Goal: Find specific page/section: Find specific page/section

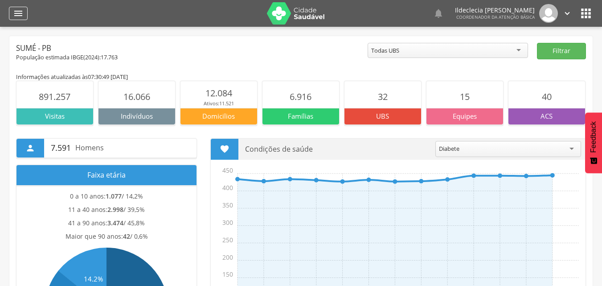
click at [21, 10] on icon "" at bounding box center [18, 13] width 11 height 11
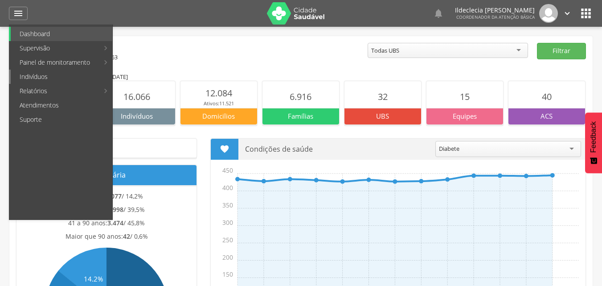
click at [74, 79] on link "Indivíduos" at bounding box center [62, 77] width 102 height 14
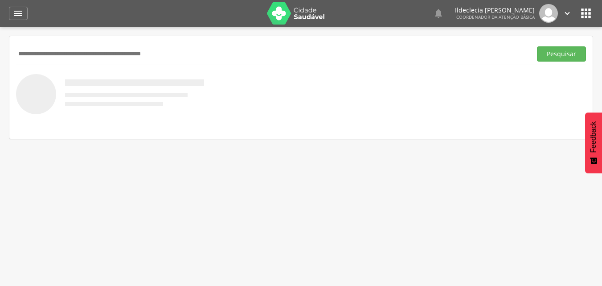
click at [86, 49] on input "text" at bounding box center [272, 53] width 512 height 15
click at [95, 52] on input "text" at bounding box center [272, 53] width 512 height 15
click at [548, 53] on button "Pesquisar" at bounding box center [561, 53] width 49 height 15
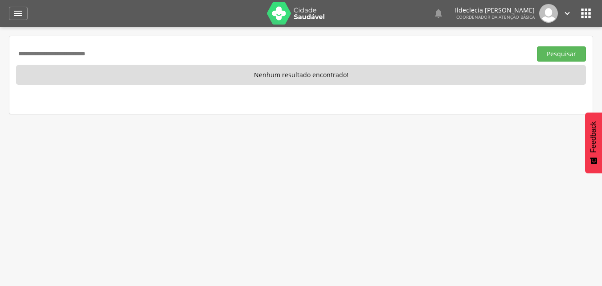
click at [19, 21] on div " Dashboard Supervisão Produtividade Mapa da cidade Ranking App desatualizado Ú…" at bounding box center [301, 13] width 584 height 27
click at [19, 17] on icon "" at bounding box center [18, 13] width 11 height 11
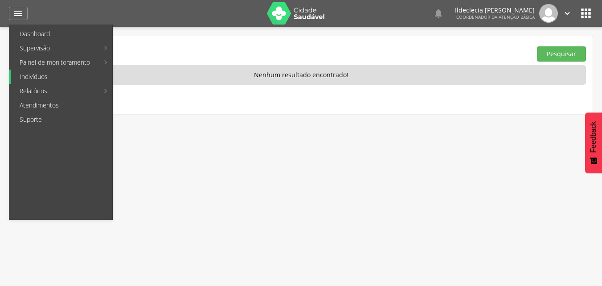
click at [37, 74] on link "Indivíduos" at bounding box center [62, 77] width 102 height 14
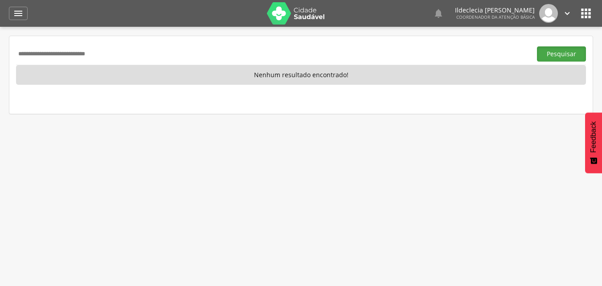
click at [543, 57] on button "Pesquisar" at bounding box center [561, 53] width 49 height 15
click at [252, 57] on input "**********" at bounding box center [272, 53] width 512 height 15
type input "**********"
click at [545, 55] on button "Pesquisar" at bounding box center [561, 53] width 49 height 15
click at [564, 14] on icon "" at bounding box center [567, 13] width 10 height 10
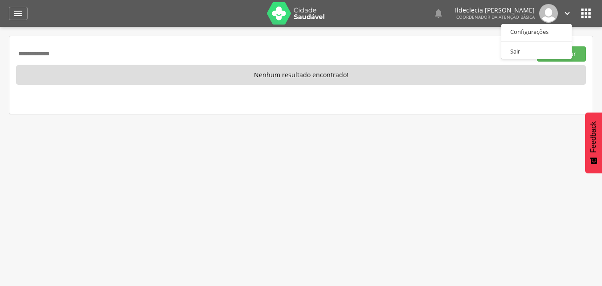
click at [582, 16] on icon "" at bounding box center [586, 13] width 14 height 14
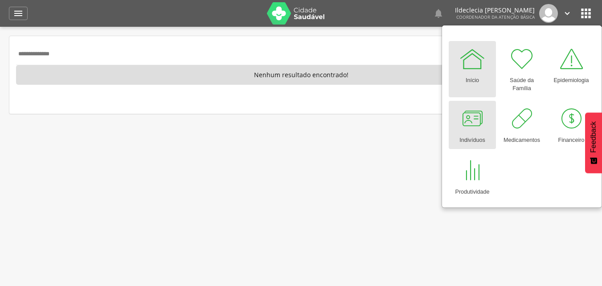
click at [479, 120] on div at bounding box center [472, 118] width 27 height 27
